Goal: Information Seeking & Learning: Learn about a topic

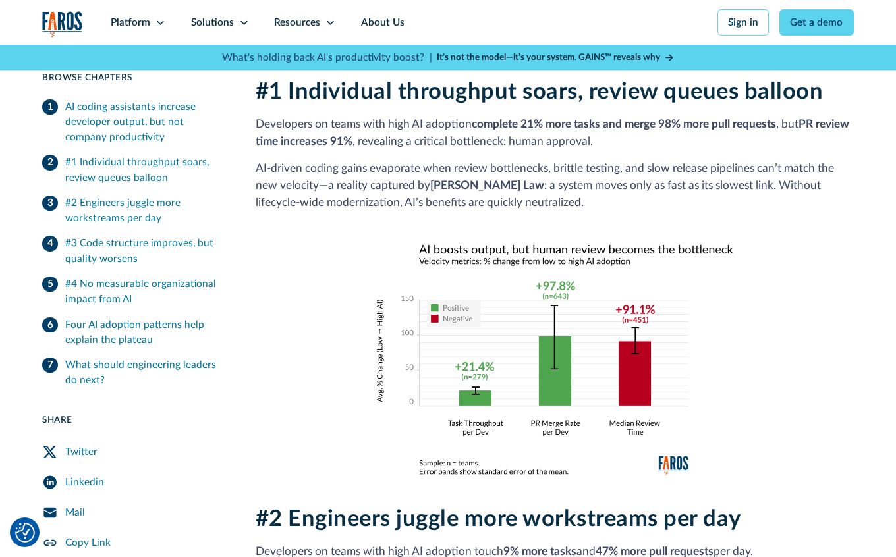
scroll to position [975, 0]
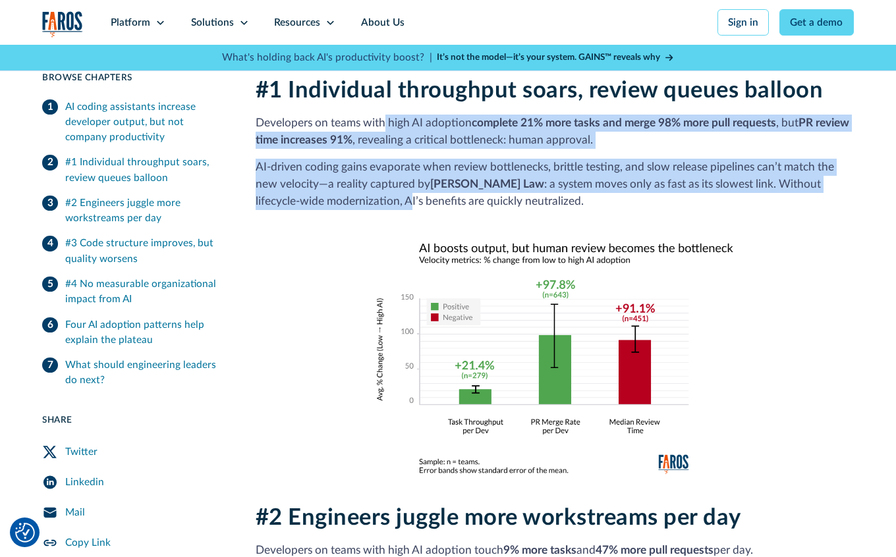
drag, startPoint x: 384, startPoint y: 111, endPoint x: 366, endPoint y: 182, distance: 72.9
click at [367, 182] on div "#1 Individual throughput soars, review queues balloon Developers on teams with …" at bounding box center [555, 275] width 598 height 397
click at [366, 182] on p "AI‑driven coding gains evaporate when review bottlenecks, brittle testing, and …" at bounding box center [555, 184] width 598 height 51
drag, startPoint x: 366, startPoint y: 182, endPoint x: 307, endPoint y: 112, distance: 91.2
click at [307, 112] on div "#1 Individual throughput soars, review queues balloon Developers on teams with …" at bounding box center [555, 275] width 598 height 397
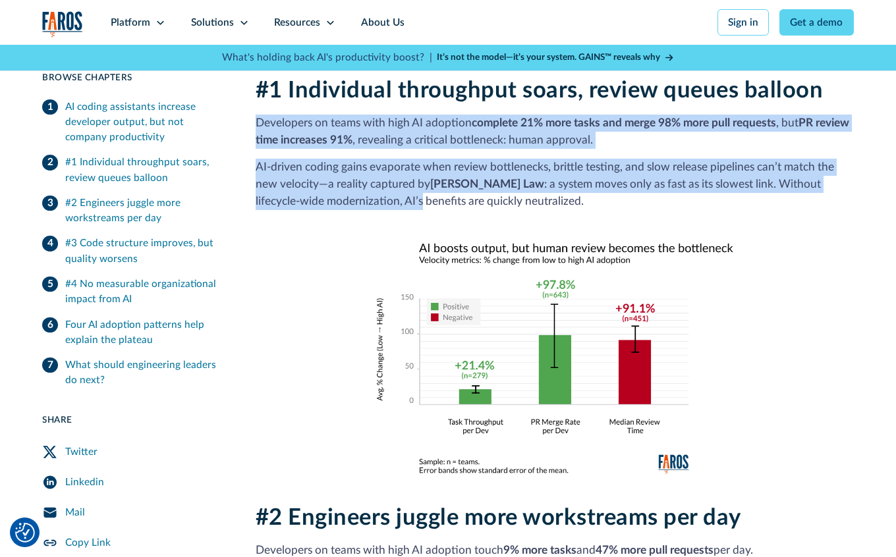
click at [307, 115] on p "Developers on teams with high AI adoption complete 21% more tasks and merge 98%…" at bounding box center [555, 132] width 598 height 34
drag, startPoint x: 307, startPoint y: 112, endPoint x: 316, endPoint y: 182, distance: 70.4
click at [316, 182] on div "#1 Individual throughput soars, review queues balloon Developers on teams with …" at bounding box center [555, 275] width 598 height 397
click at [316, 182] on p "AI‑driven coding gains evaporate when review bottlenecks, brittle testing, and …" at bounding box center [555, 184] width 598 height 51
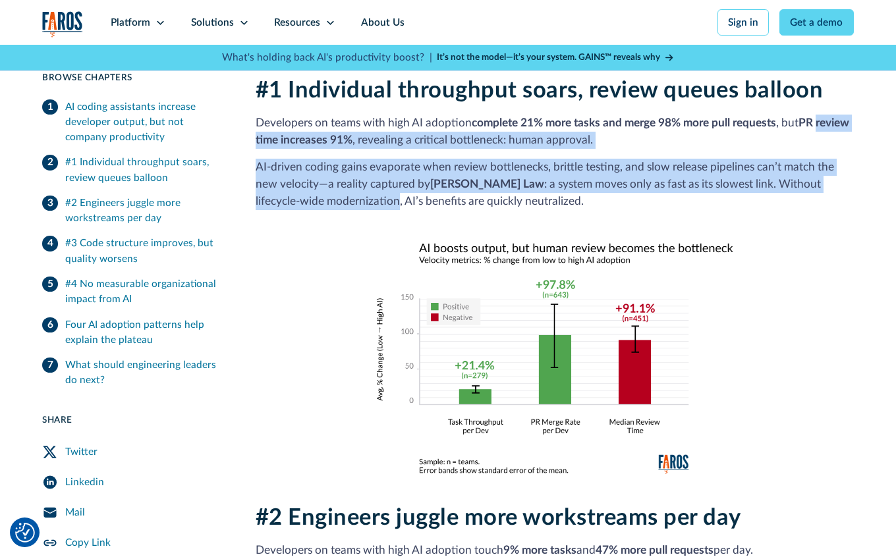
drag, startPoint x: 316, startPoint y: 182, endPoint x: 271, endPoint y: 117, distance: 78.8
click at [272, 118] on div "#1 Individual throughput soars, review queues balloon Developers on teams with …" at bounding box center [555, 275] width 598 height 397
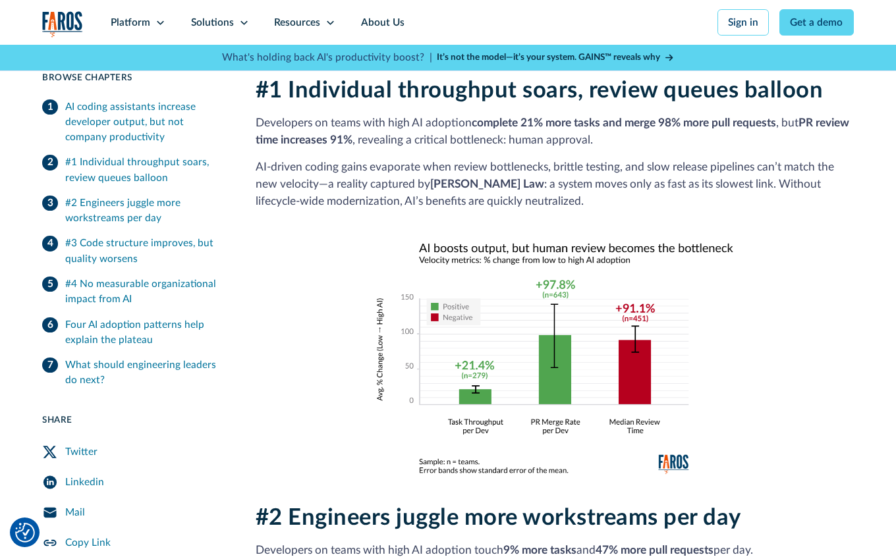
click at [271, 116] on p "Developers on teams with high AI adoption complete 21% more tasks and merge 98%…" at bounding box center [555, 132] width 598 height 34
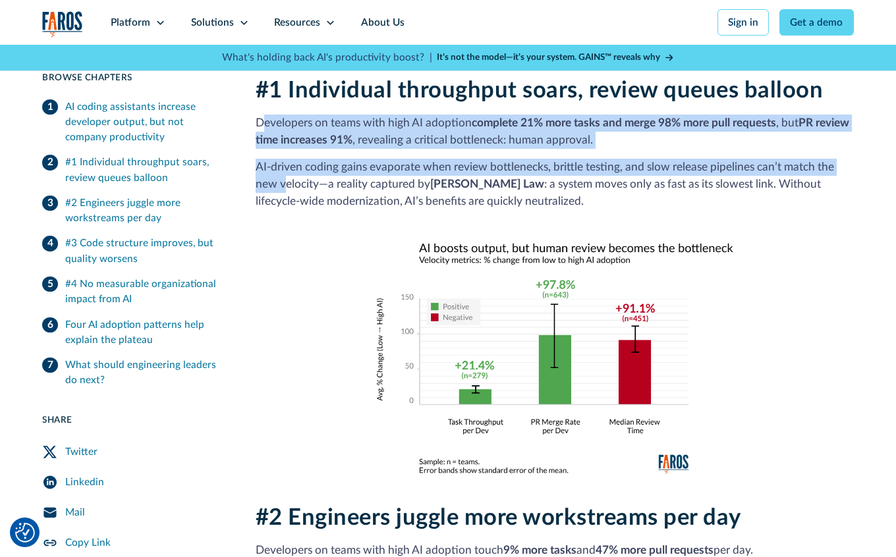
drag, startPoint x: 266, startPoint y: 107, endPoint x: 283, endPoint y: 175, distance: 69.8
click at [283, 174] on div "#1 Individual throughput soars, review queues balloon Developers on teams with …" at bounding box center [555, 275] width 598 height 397
click at [283, 175] on p "AI‑driven coding gains evaporate when review bottlenecks, brittle testing, and …" at bounding box center [555, 184] width 598 height 51
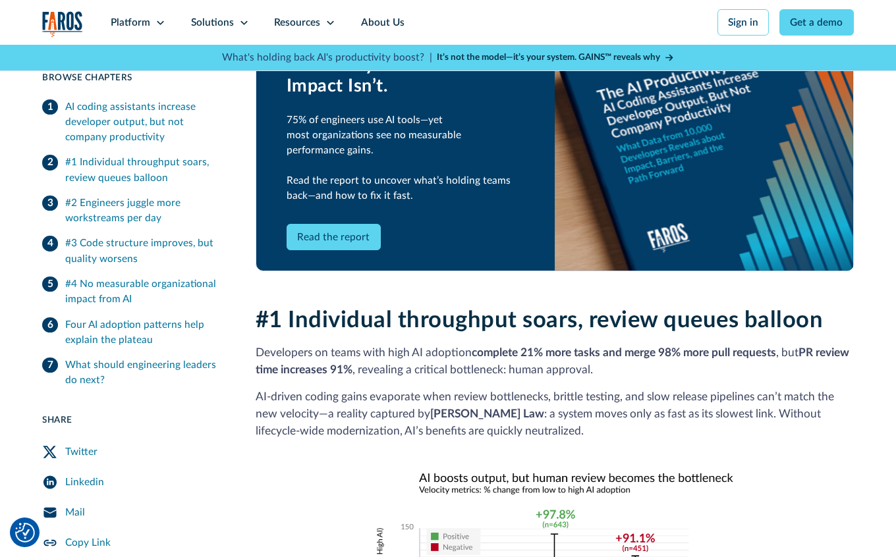
scroll to position [801, 0]
